Goal: Information Seeking & Learning: Learn about a topic

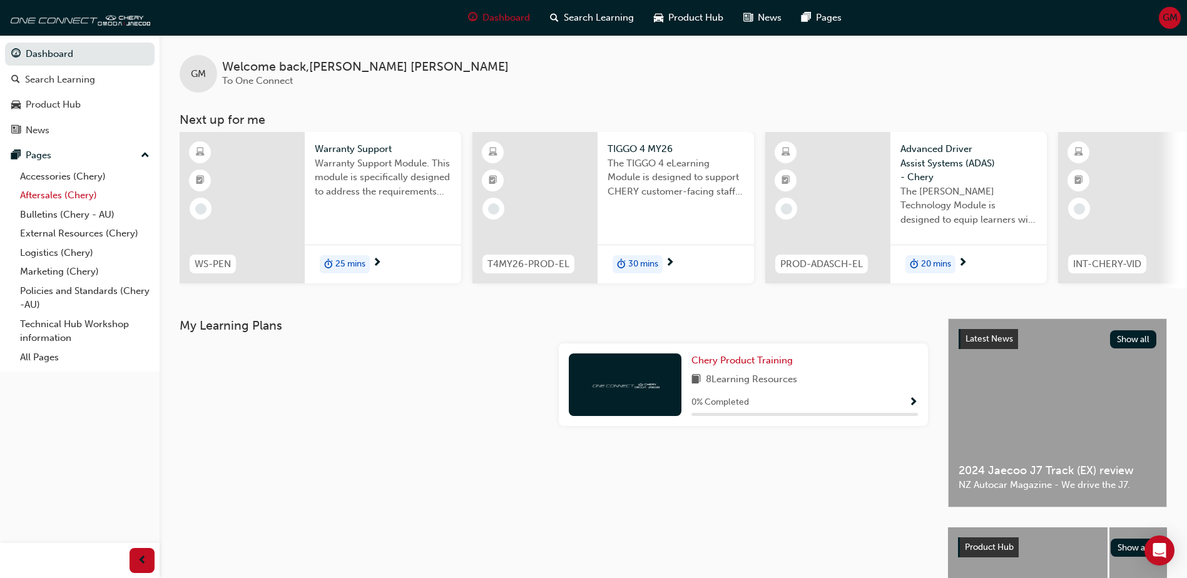
click at [53, 190] on link "Aftersales (Chery)" at bounding box center [84, 195] width 139 height 19
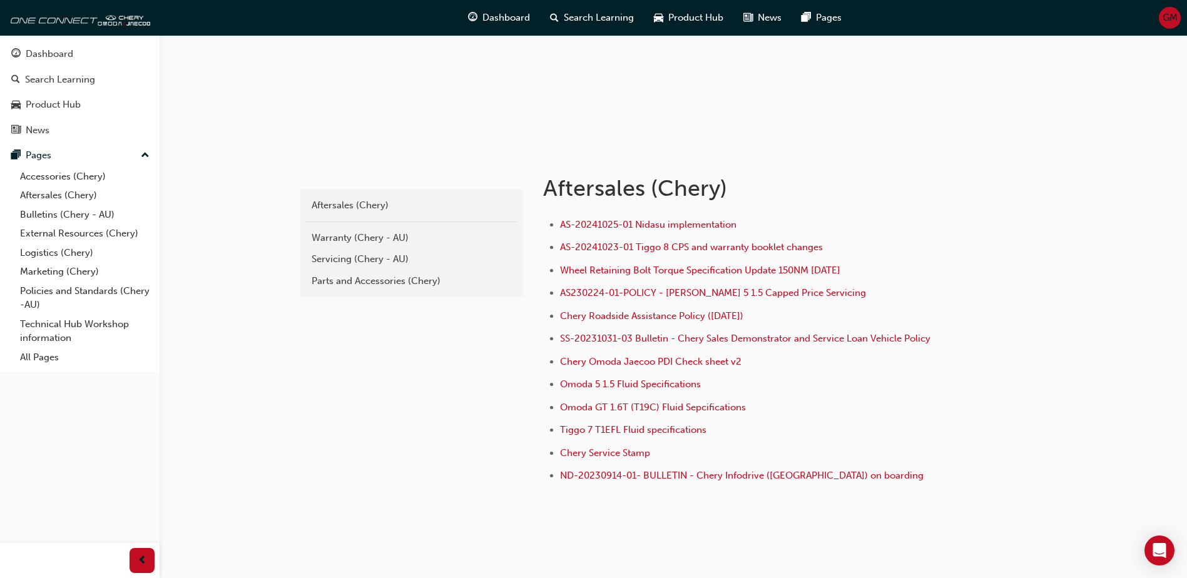
scroll to position [165, 0]
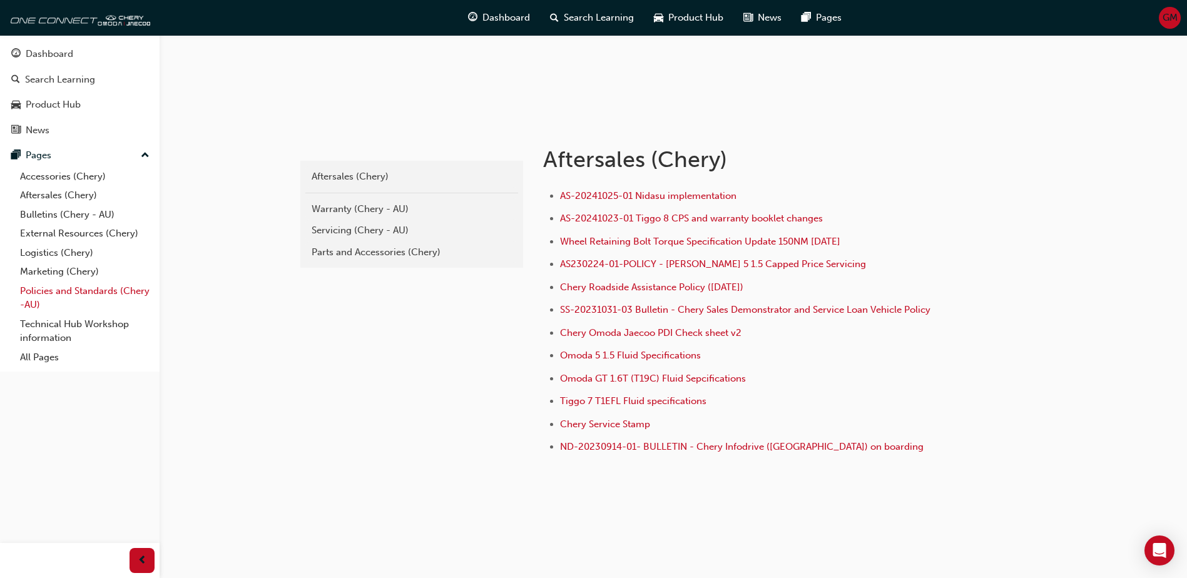
click at [72, 293] on link "Policies and Standards (Chery -AU)" at bounding box center [84, 297] width 139 height 33
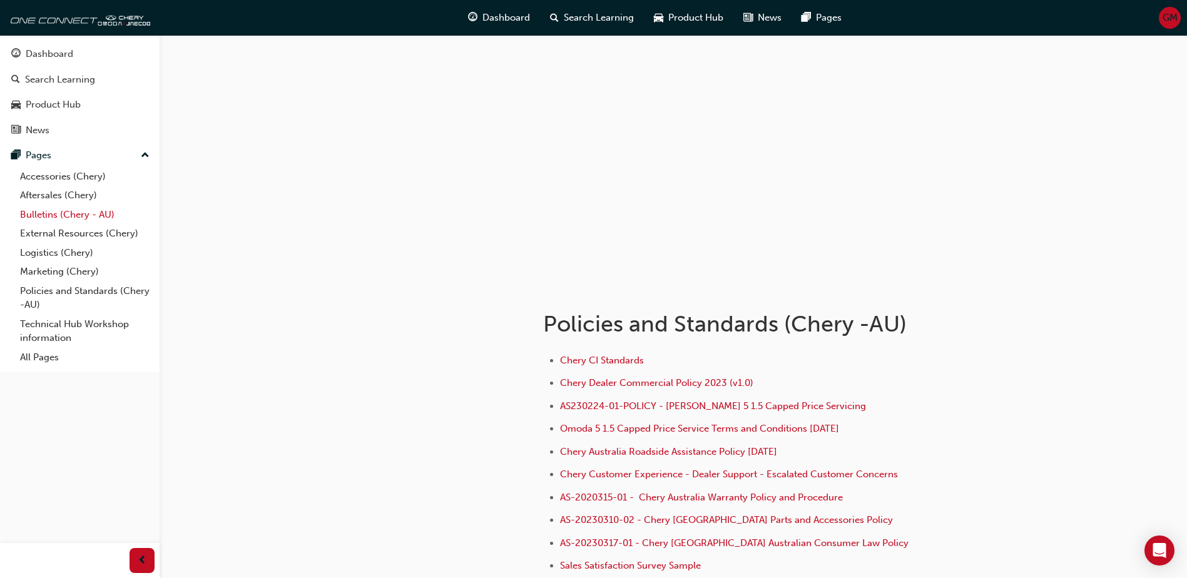
click at [53, 211] on link "Bulletins (Chery - AU)" at bounding box center [84, 214] width 139 height 19
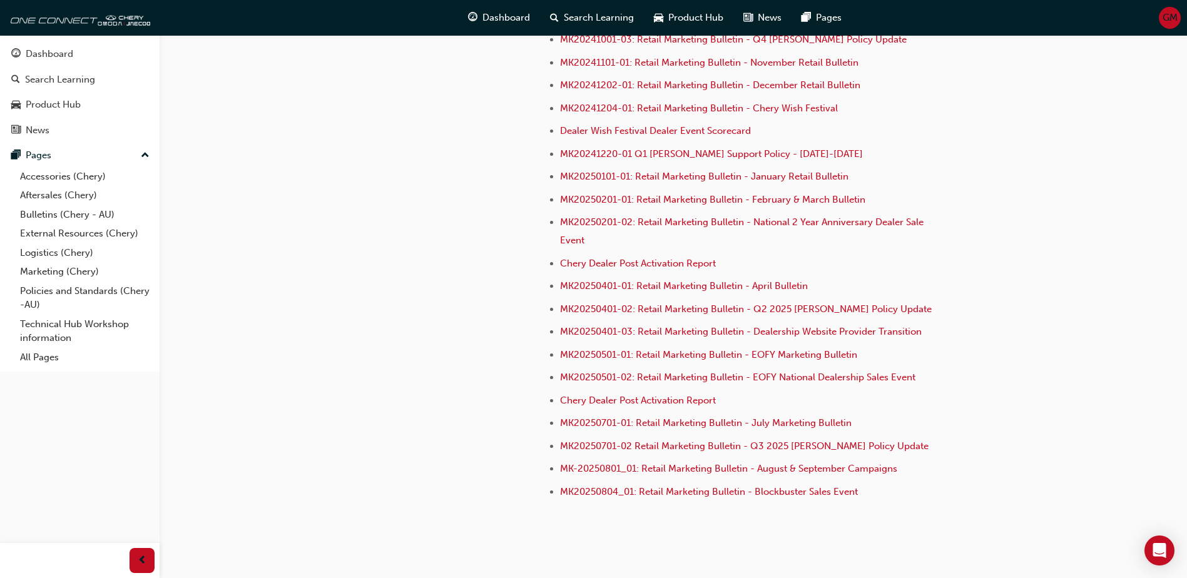
scroll to position [3415, 0]
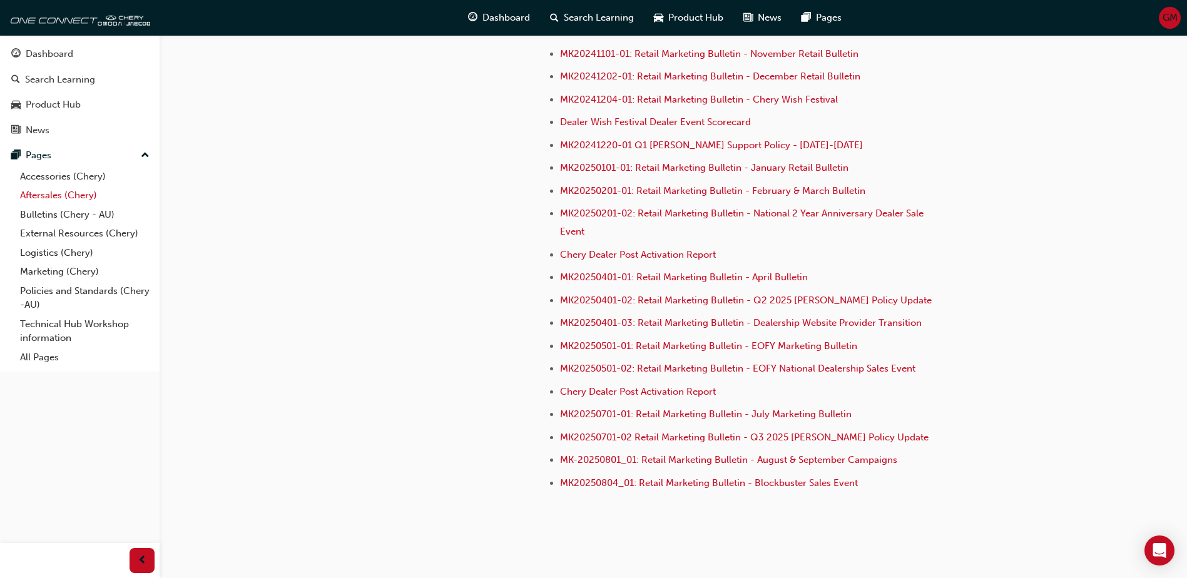
click at [37, 201] on link "Aftersales (Chery)" at bounding box center [84, 195] width 139 height 19
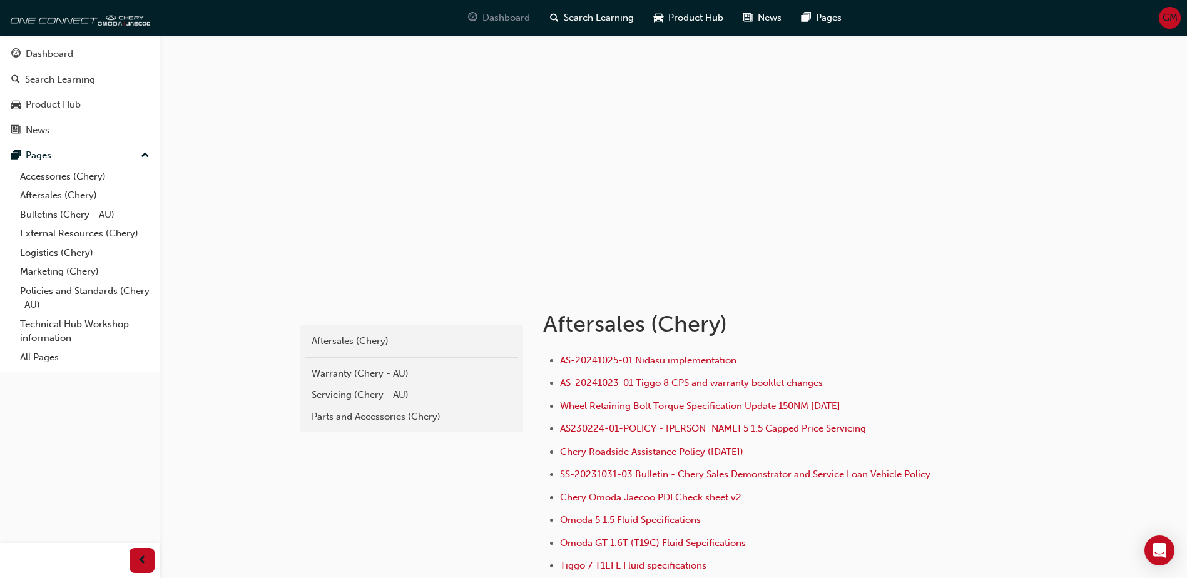
click at [511, 12] on span "Dashboard" at bounding box center [506, 18] width 48 height 14
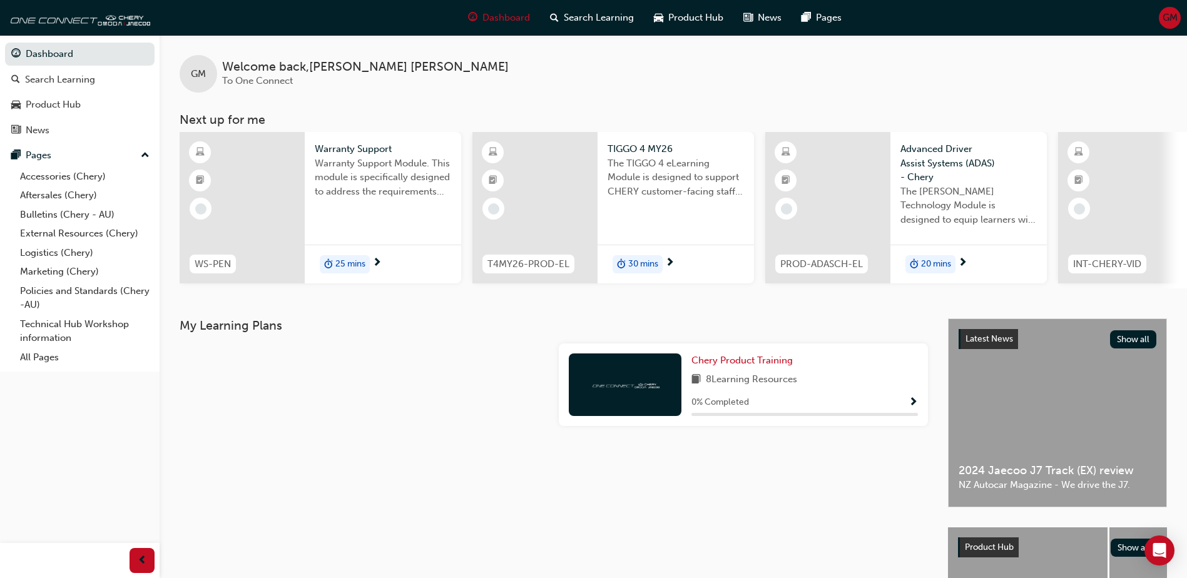
click at [420, 375] on div at bounding box center [364, 389] width 379 height 93
click at [79, 193] on link "Aftersales (Chery)" at bounding box center [84, 195] width 139 height 19
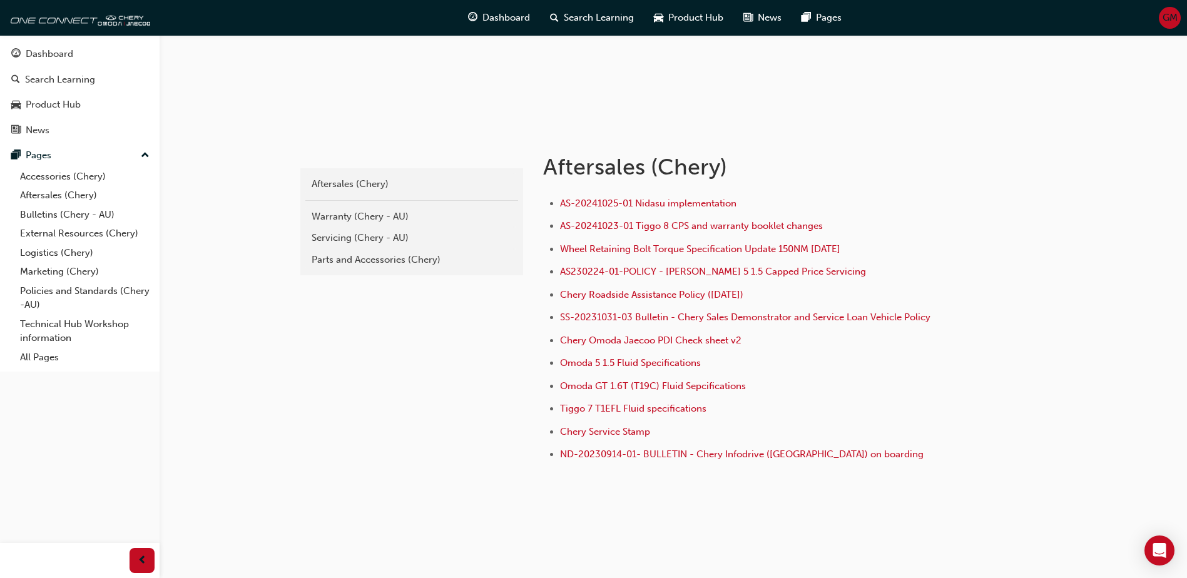
scroll to position [165, 0]
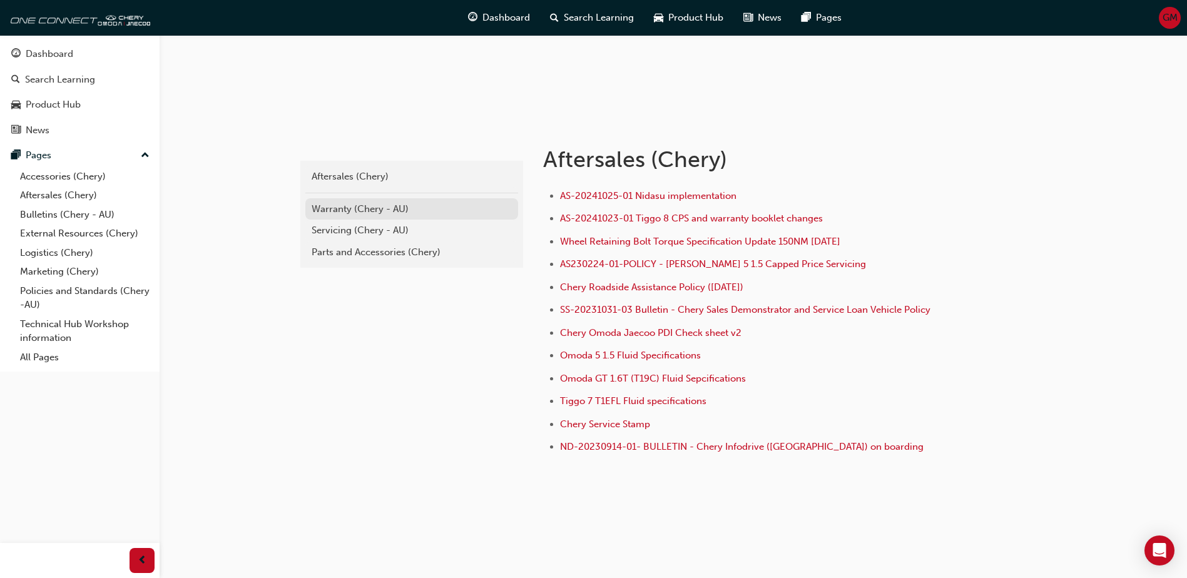
click at [358, 212] on div "Warranty (Chery - AU)" at bounding box center [412, 209] width 200 height 14
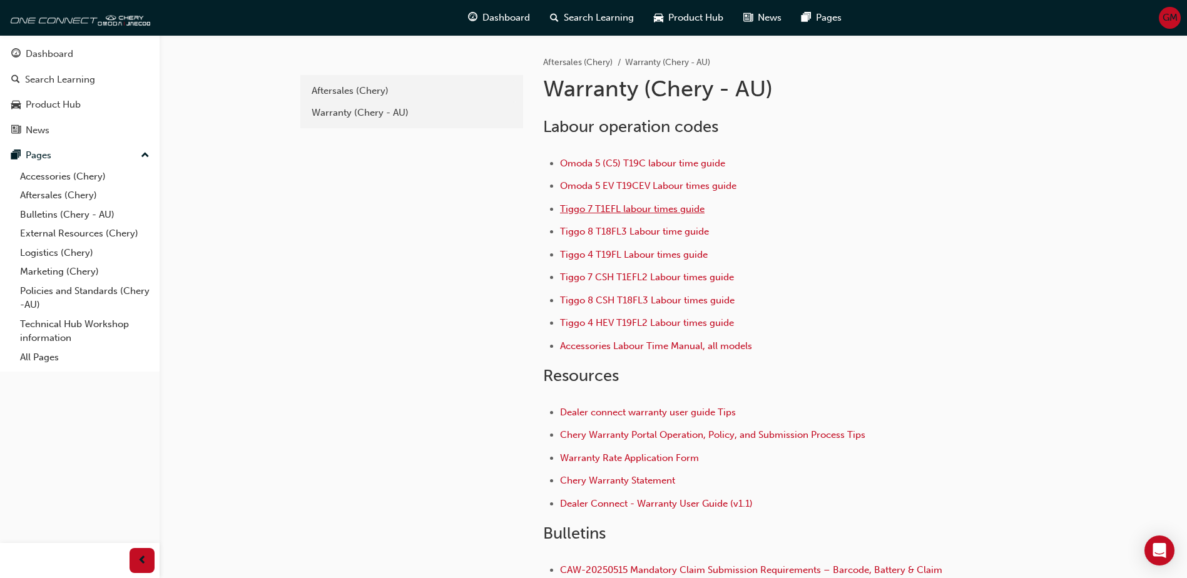
click at [641, 208] on span "Tiggo 7 T1EFL labour times guide" at bounding box center [632, 208] width 144 height 11
